Goal: Task Accomplishment & Management: Manage account settings

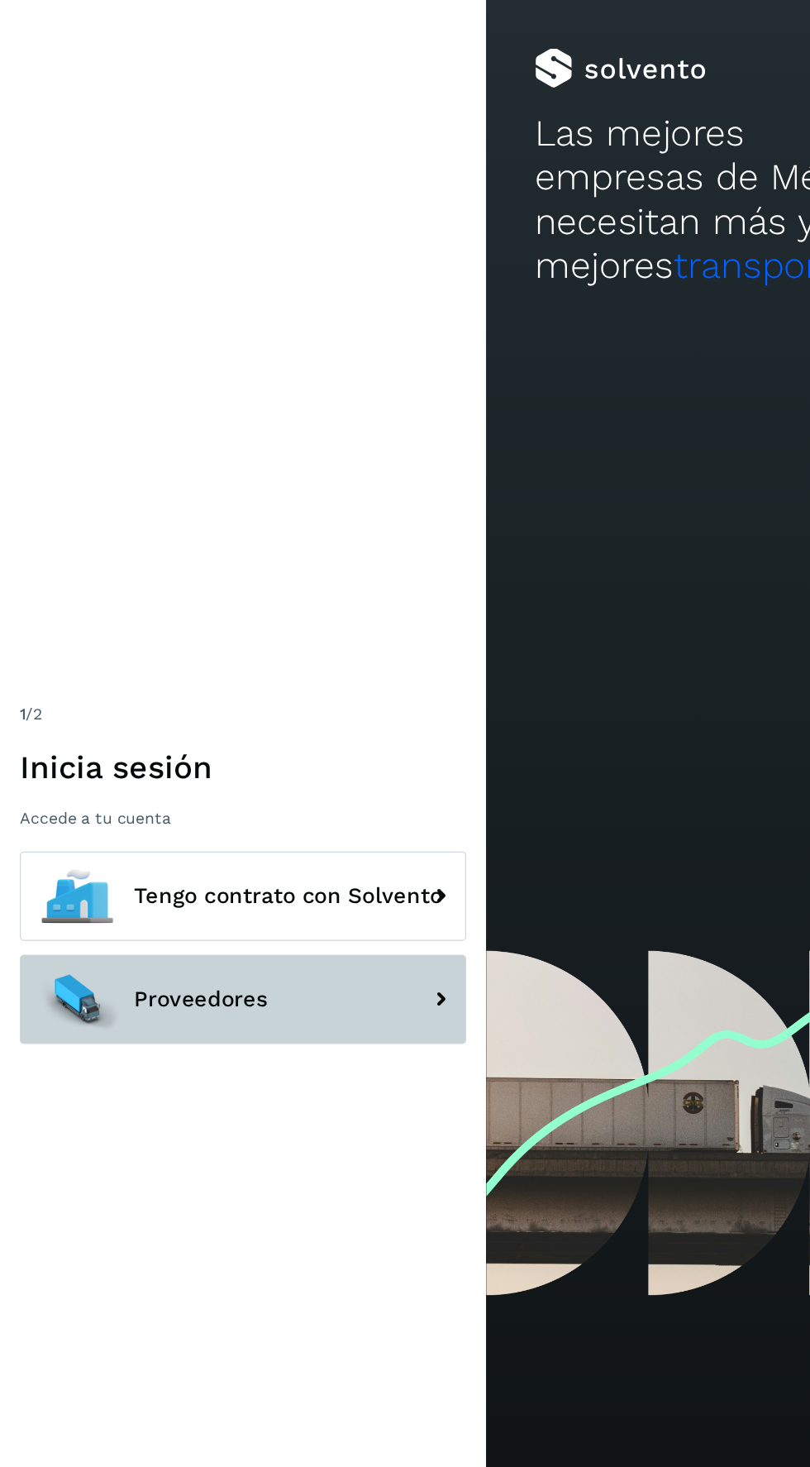
click at [266, 870] on button "Proveedores" at bounding box center [203, 832] width 372 height 74
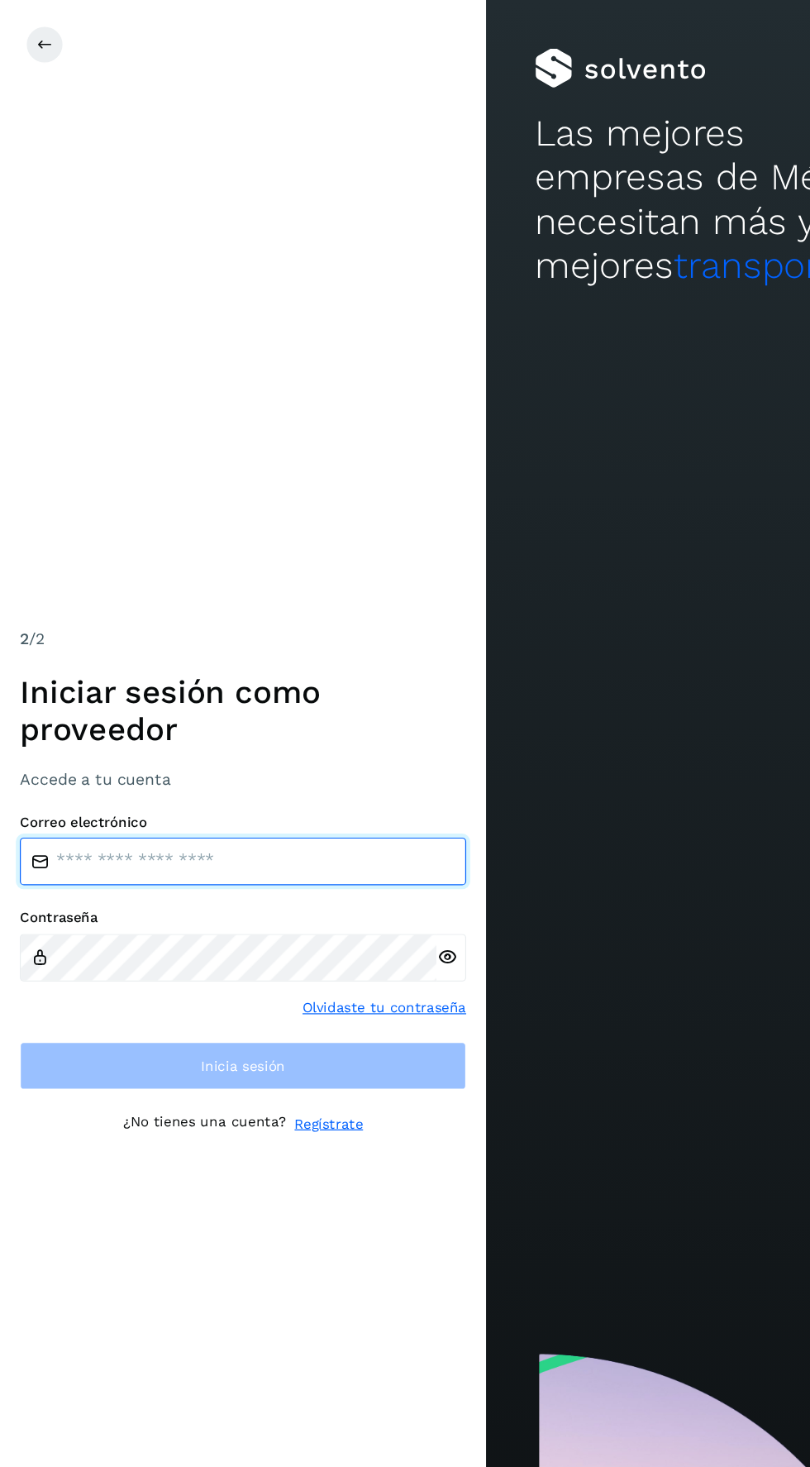
click at [270, 737] on input "email" at bounding box center [203, 718] width 372 height 40
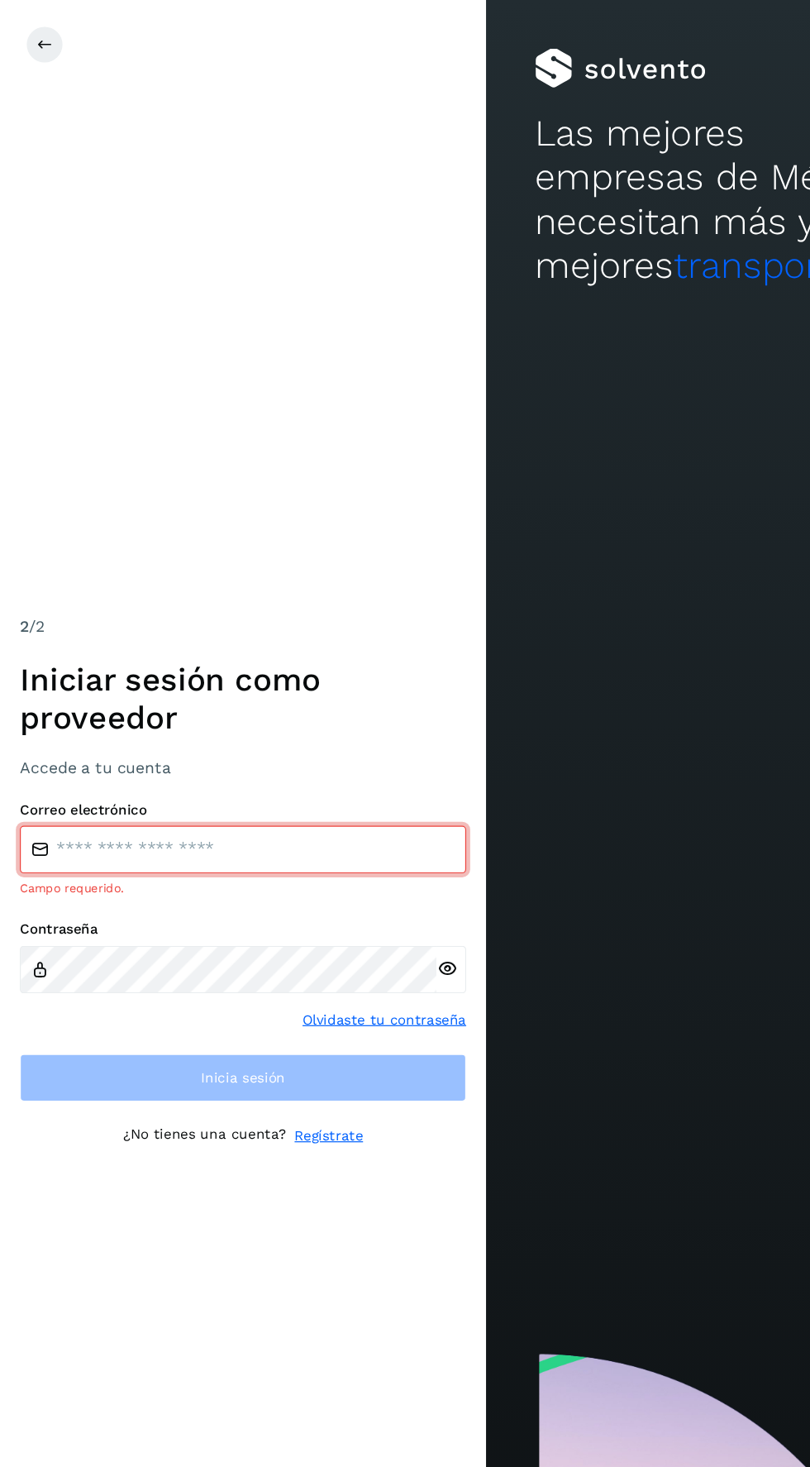
type input "**********"
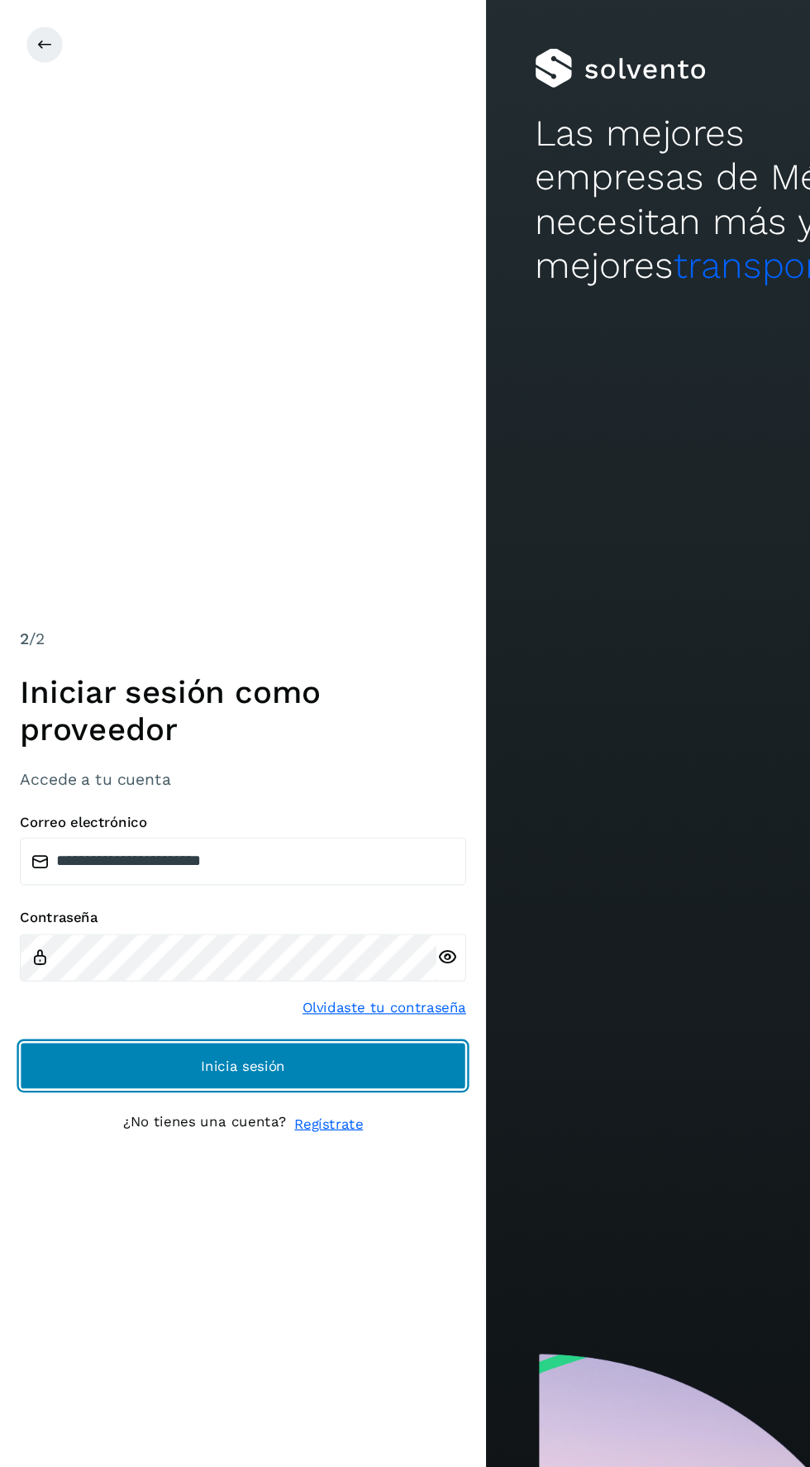
click at [302, 908] on button "Inicia sesión" at bounding box center [203, 888] width 372 height 40
click at [315, 908] on button "Inicia sesión" at bounding box center [203, 888] width 372 height 40
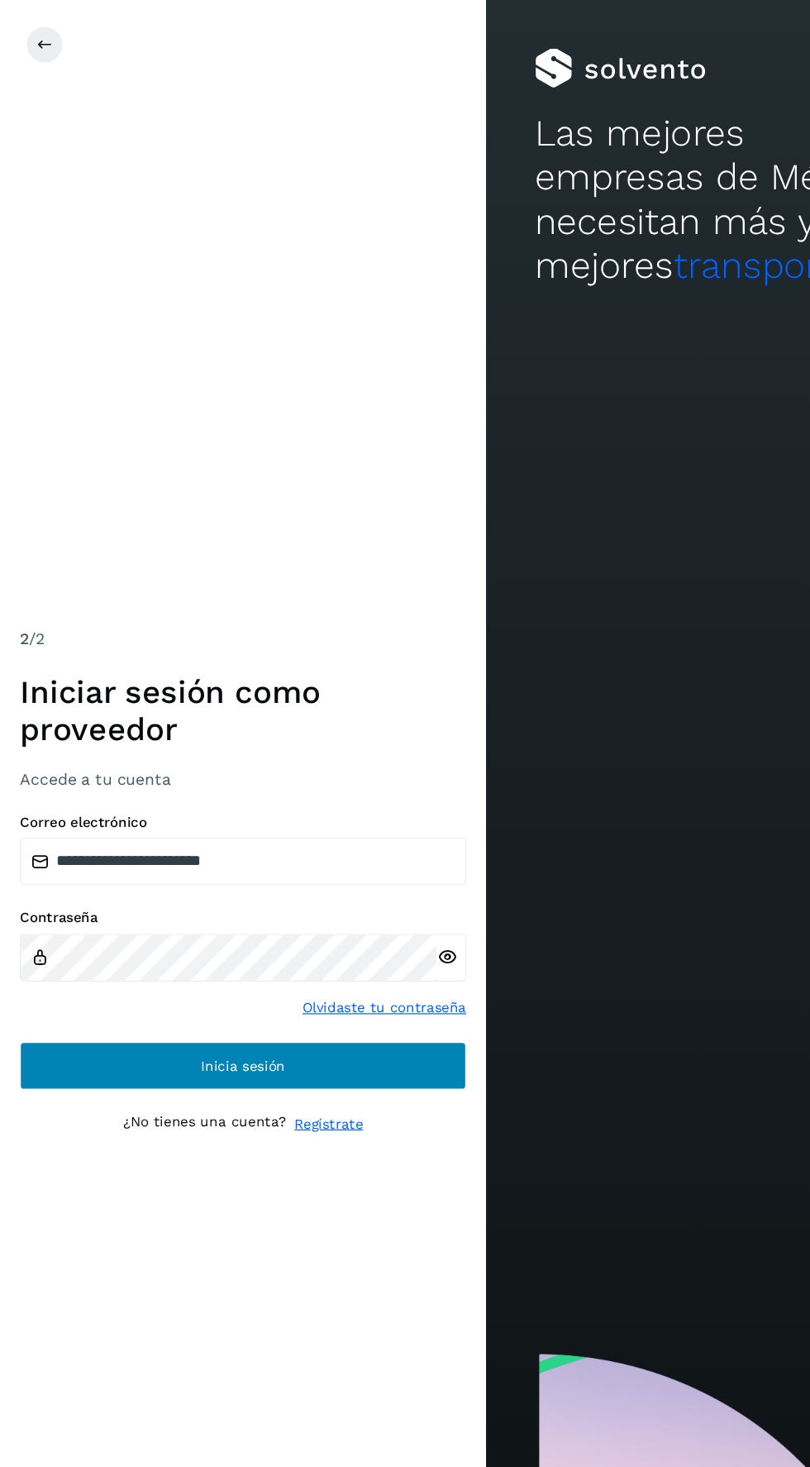
click at [204, 894] on span "Inicia sesión" at bounding box center [203, 888] width 70 height 12
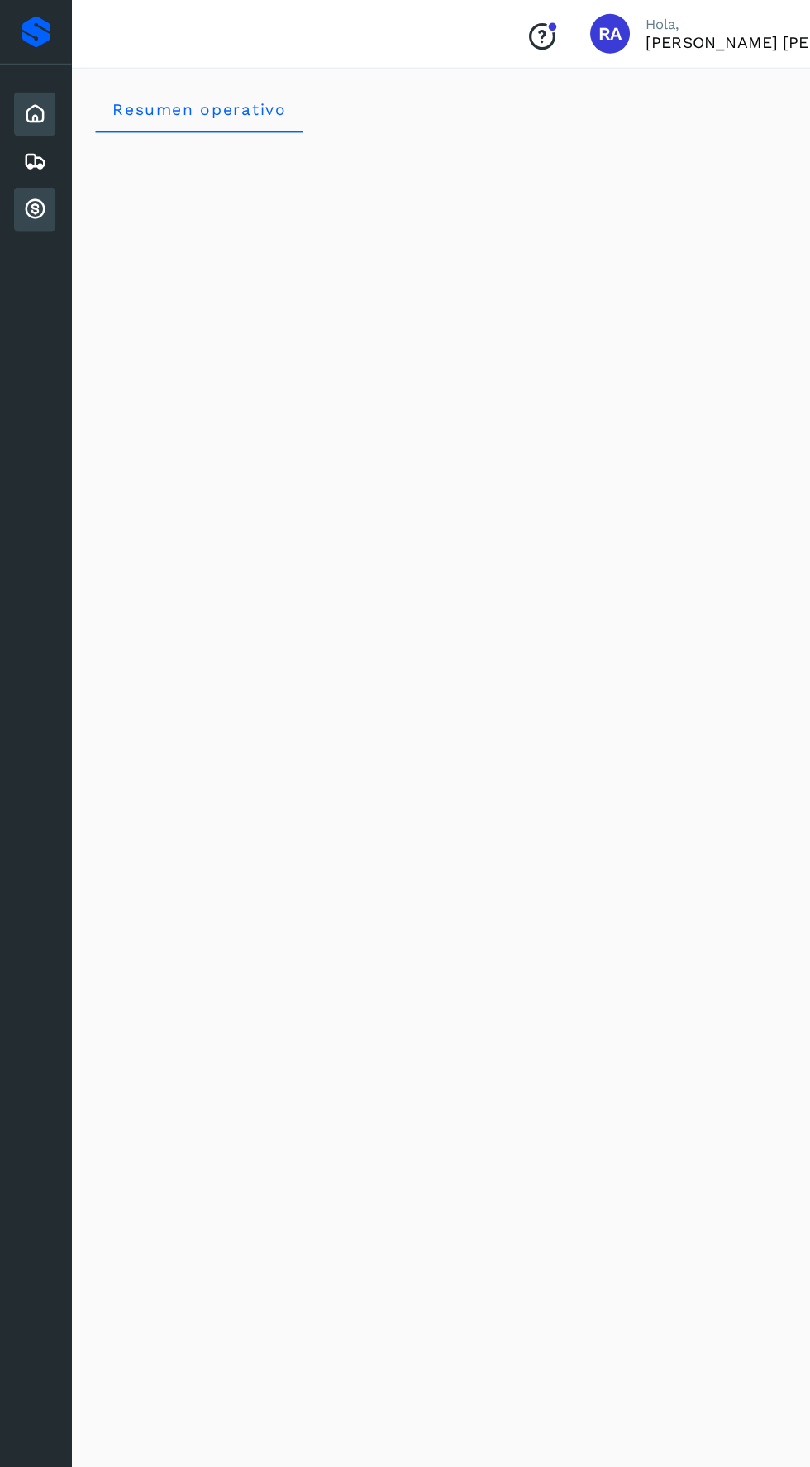
click at [28, 177] on icon at bounding box center [29, 175] width 20 height 20
